Goal: Information Seeking & Learning: Stay updated

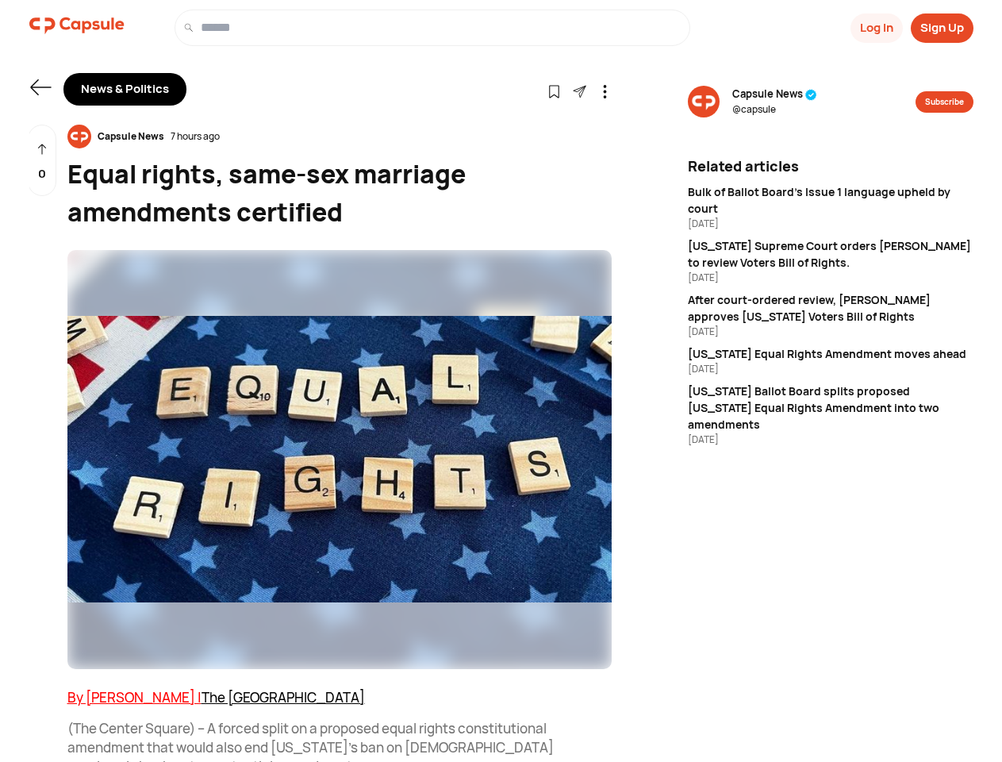
click at [875, 28] on button "Log In" at bounding box center [876, 27] width 52 height 29
click at [942, 28] on button "Sign Up" at bounding box center [942, 27] width 63 height 29
click at [40, 87] on icon at bounding box center [40, 87] width 21 height 16
click at [554, 90] on icon at bounding box center [553, 91] width 13 height 13
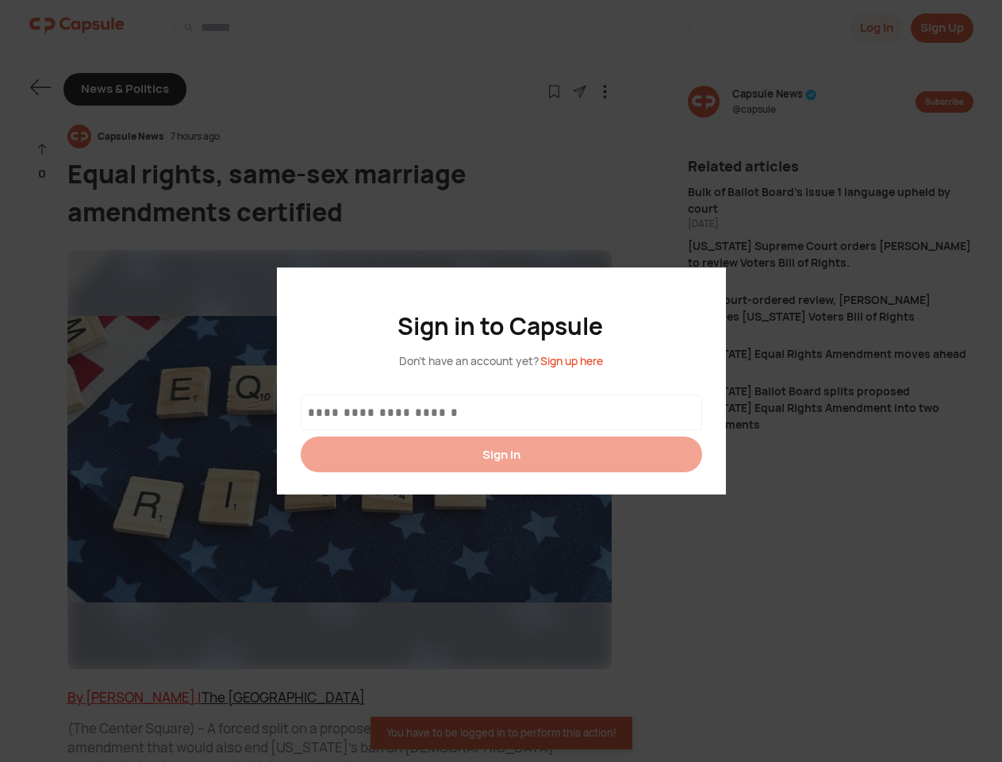
click at [579, 90] on div at bounding box center [501, 381] width 1002 height 762
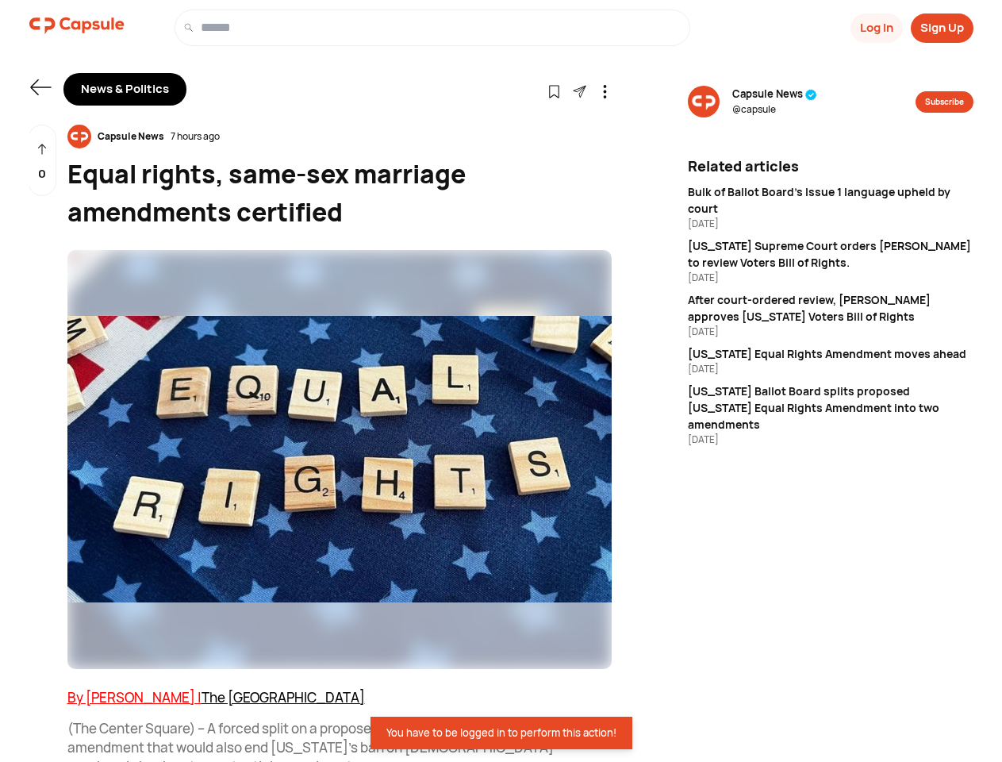
click at [604, 90] on icon at bounding box center [604, 91] width 13 height 13
click at [340, 136] on div "Capsule News 7 hours ago" at bounding box center [339, 137] width 544 height 24
click at [340, 459] on img at bounding box center [339, 459] width 544 height 419
click at [42, 160] on div "0" at bounding box center [42, 161] width 29 height 72
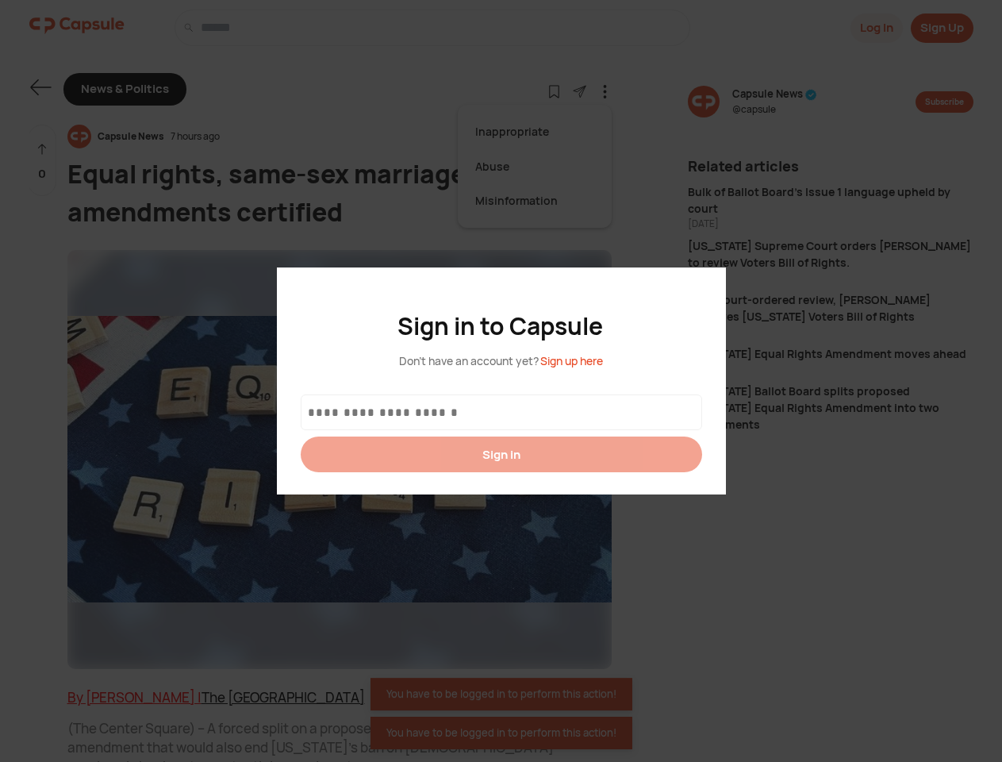
click at [774, 102] on div at bounding box center [501, 381] width 1002 height 762
